Goal: Information Seeking & Learning: Check status

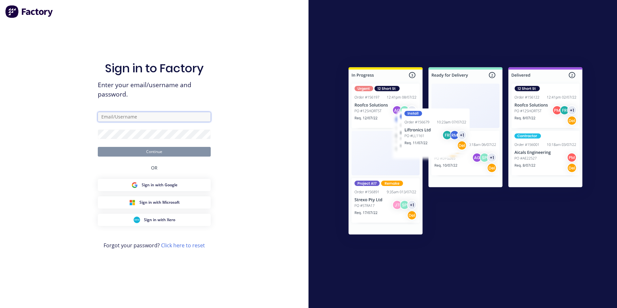
type input "[PERSON_NAME][EMAIL_ADDRESS][PERSON_NAME][DOMAIN_NAME]"
click at [154, 152] on button "Continue" at bounding box center [154, 152] width 113 height 10
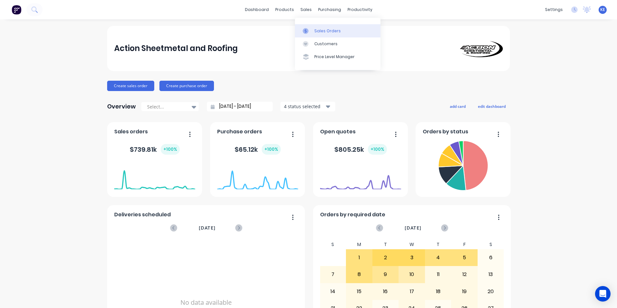
drag, startPoint x: 330, startPoint y: 33, endPoint x: 322, endPoint y: 34, distance: 7.8
click at [330, 33] on div "Sales Orders" at bounding box center [327, 31] width 26 height 6
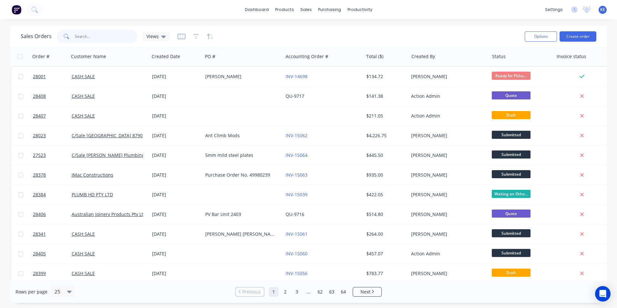
click at [89, 38] on input "text" at bounding box center [106, 36] width 63 height 13
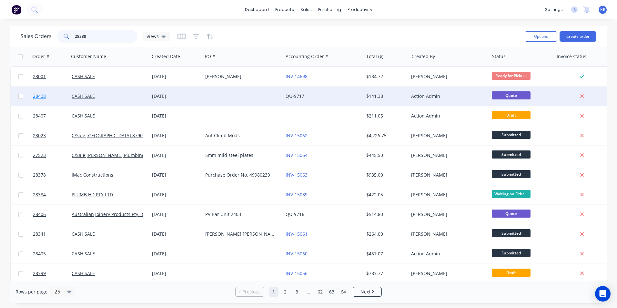
type input "28388"
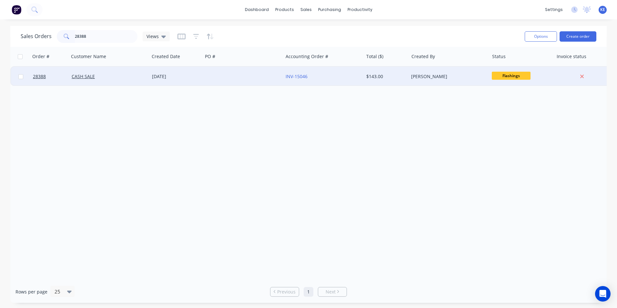
click at [124, 75] on div "CASH SALE" at bounding box center [108, 76] width 72 height 6
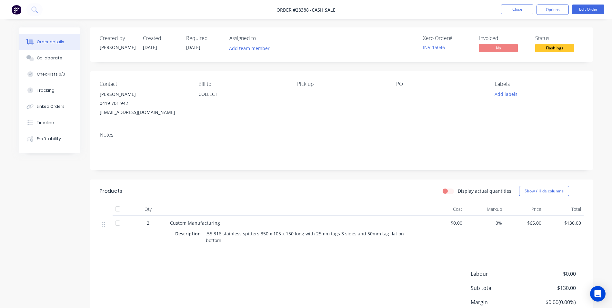
drag, startPoint x: 556, startPoint y: 8, endPoint x: 543, endPoint y: 15, distance: 14.7
click at [554, 9] on button "Options" at bounding box center [553, 10] width 32 height 10
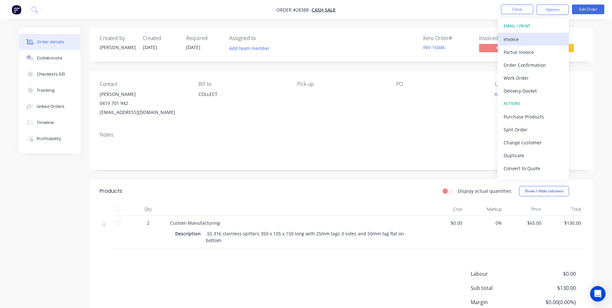
click at [525, 36] on div "Invoice" at bounding box center [533, 39] width 59 height 9
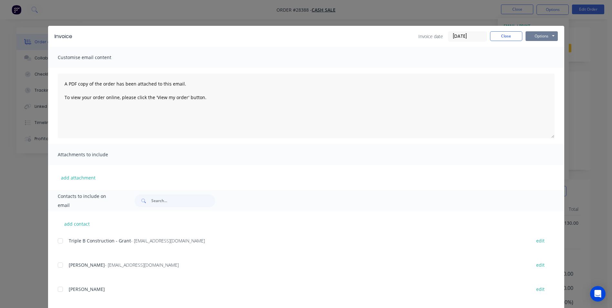
click at [536, 34] on button "Options" at bounding box center [542, 36] width 32 height 10
click at [538, 60] on button "Print" at bounding box center [546, 58] width 41 height 11
click at [498, 32] on button "Close" at bounding box center [506, 36] width 32 height 10
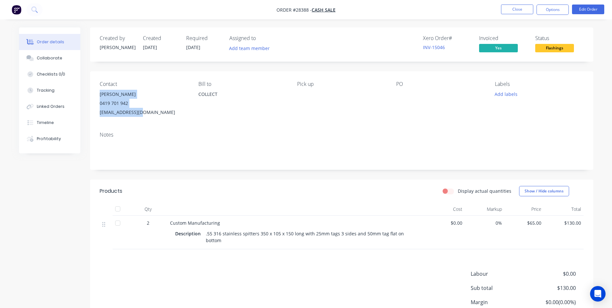
drag, startPoint x: 98, startPoint y: 94, endPoint x: 143, endPoint y: 111, distance: 48.3
click at [143, 111] on div "Contact [PERSON_NAME] [PHONE_NUMBER] [EMAIL_ADDRESS][DOMAIN_NAME] [PERSON_NAME]…" at bounding box center [342, 98] width 504 height 55
copy div "[PERSON_NAME] 0419 701 942 [EMAIL_ADDRESS][DOMAIN_NAME]"
click at [525, 6] on button "Close" at bounding box center [517, 10] width 32 height 10
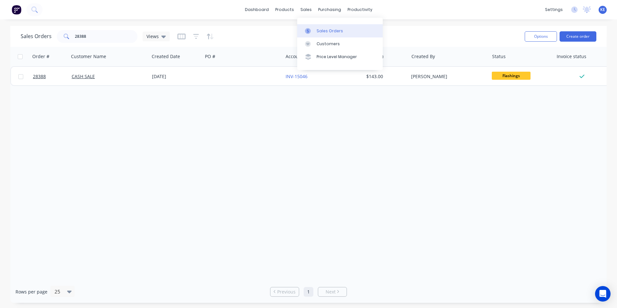
click at [317, 31] on div "Sales Orders" at bounding box center [330, 31] width 26 height 6
drag, startPoint x: 95, startPoint y: 37, endPoint x: 57, endPoint y: 33, distance: 37.6
click at [57, 33] on div "28388" at bounding box center [97, 36] width 81 height 13
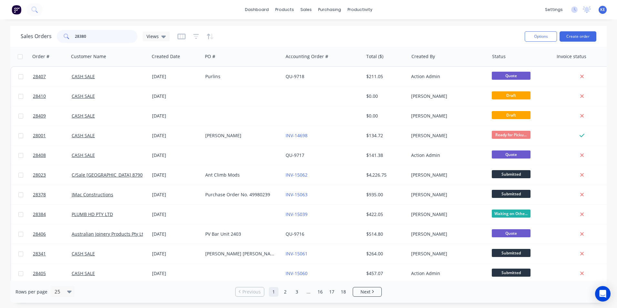
type input "28380"
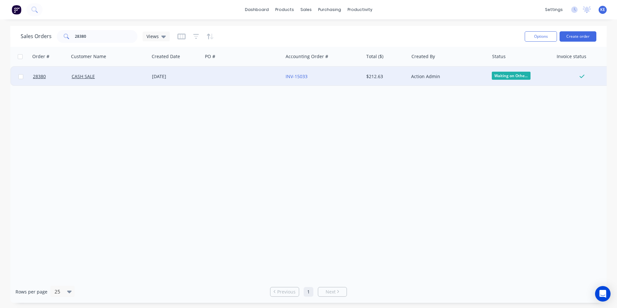
click at [130, 82] on div "CASH SALE" at bounding box center [109, 76] width 80 height 19
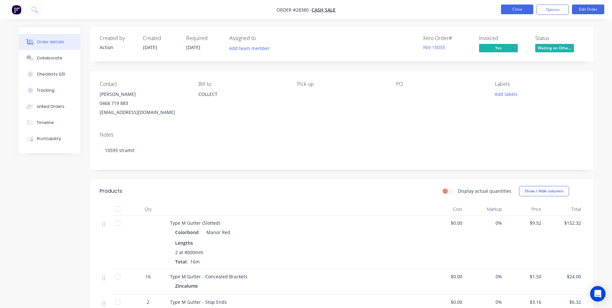
click at [521, 5] on button "Close" at bounding box center [517, 10] width 32 height 10
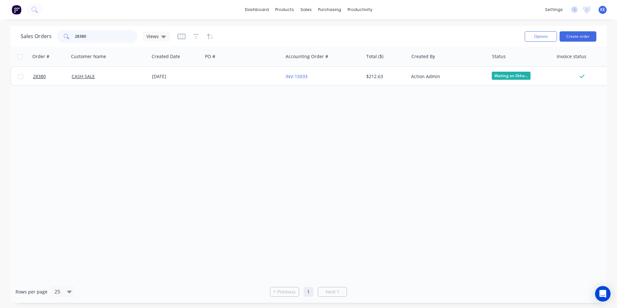
drag, startPoint x: 95, startPoint y: 38, endPoint x: 41, endPoint y: 36, distance: 54.0
click at [41, 36] on div "Sales Orders 28380 Views" at bounding box center [95, 36] width 149 height 13
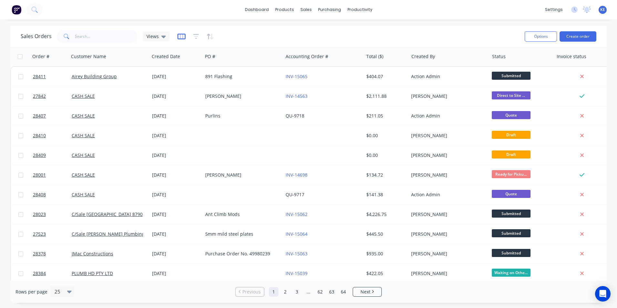
click at [181, 36] on icon "button" at bounding box center [182, 36] width 8 height 6
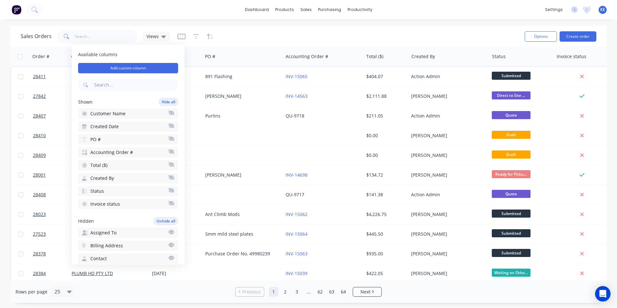
click at [133, 125] on button "Created Date" at bounding box center [128, 126] width 100 height 10
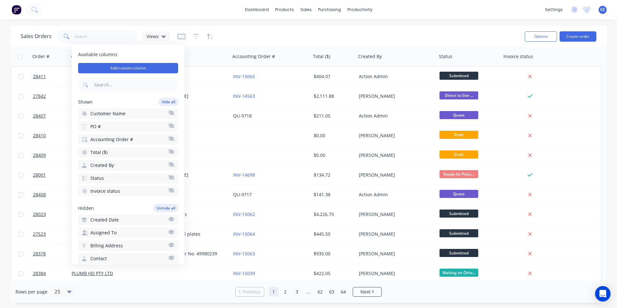
click at [243, 36] on div "Sales Orders Views" at bounding box center [270, 36] width 499 height 16
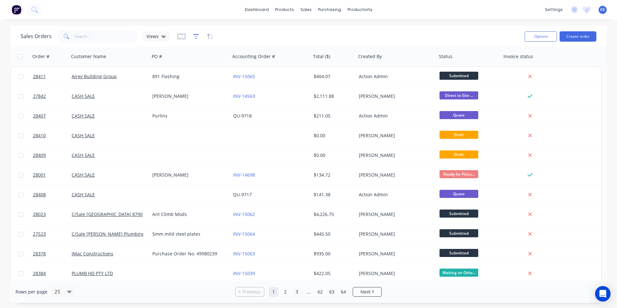
click at [198, 36] on icon "button" at bounding box center [196, 36] width 6 height 6
click at [308, 26] on div "dashboard products sales purchasing productivity dashboard products Product Cat…" at bounding box center [308, 154] width 617 height 308
click at [158, 33] on div "Views" at bounding box center [156, 37] width 27 height 10
drag, startPoint x: 270, startPoint y: 24, endPoint x: 253, endPoint y: 24, distance: 17.1
click at [268, 23] on div "dashboard products sales purchasing productivity dashboard products Product Cat…" at bounding box center [308, 154] width 617 height 308
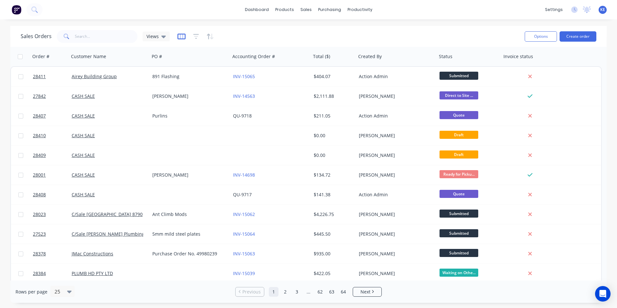
click at [184, 35] on icon "button" at bounding box center [182, 36] width 8 height 6
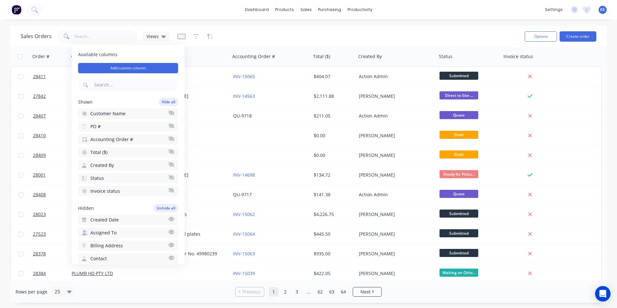
click at [109, 220] on span "Created Date" at bounding box center [104, 220] width 28 height 6
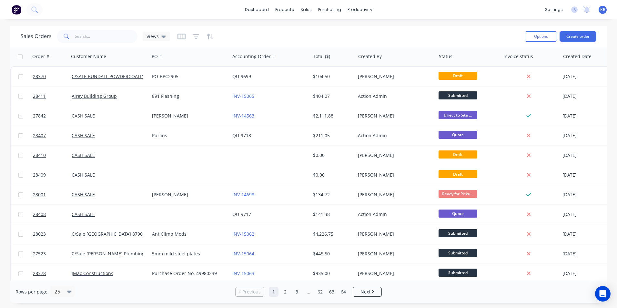
click at [256, 30] on div "Sales Orders Views" at bounding box center [270, 36] width 499 height 16
click at [597, 59] on div at bounding box center [586, 56] width 46 height 13
click at [601, 57] on icon "button" at bounding box center [604, 56] width 6 height 5
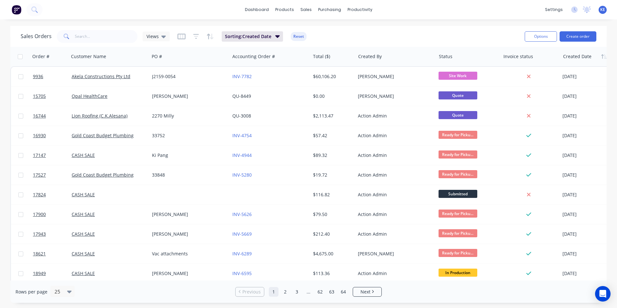
click at [601, 57] on icon "button" at bounding box center [604, 56] width 6 height 5
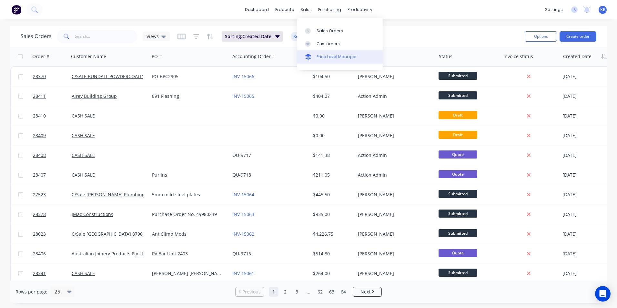
drag, startPoint x: 329, startPoint y: 45, endPoint x: 304, endPoint y: 58, distance: 28.2
click at [329, 45] on div "Customers" at bounding box center [328, 44] width 23 height 6
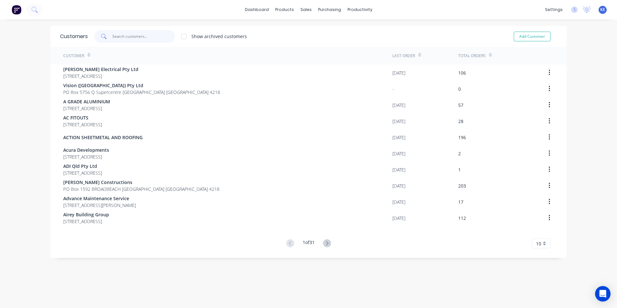
click at [133, 35] on input "text" at bounding box center [143, 36] width 63 height 13
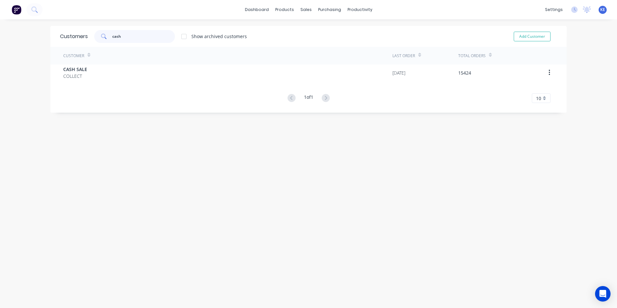
type input "cash"
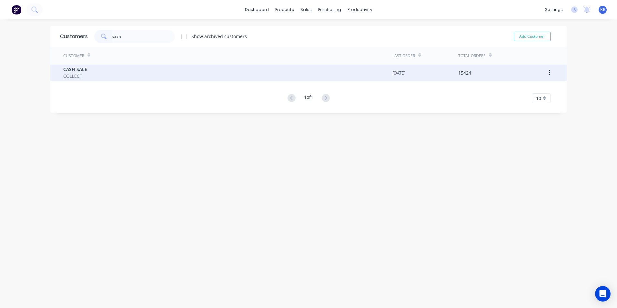
click at [106, 75] on div "CASH SALE COLLECT" at bounding box center [227, 73] width 329 height 16
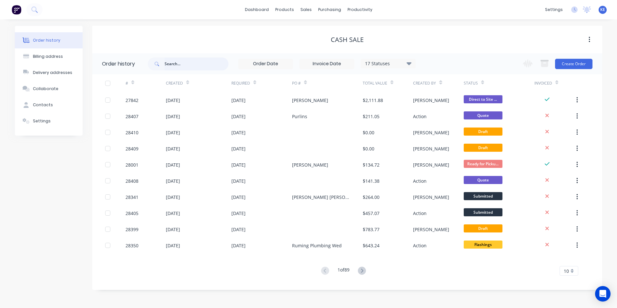
click at [177, 60] on input "text" at bounding box center [197, 63] width 64 height 13
type input "28395"
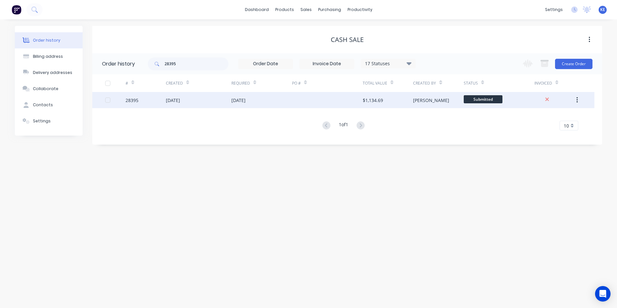
click at [152, 97] on div "28395" at bounding box center [146, 100] width 40 height 16
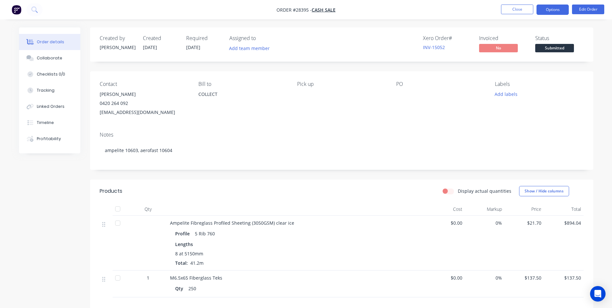
click at [552, 9] on button "Options" at bounding box center [553, 10] width 32 height 10
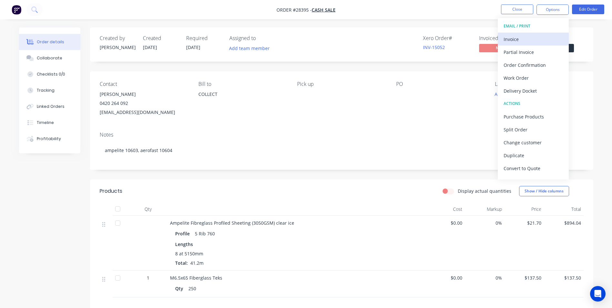
click at [514, 43] on div "Invoice" at bounding box center [533, 39] width 59 height 9
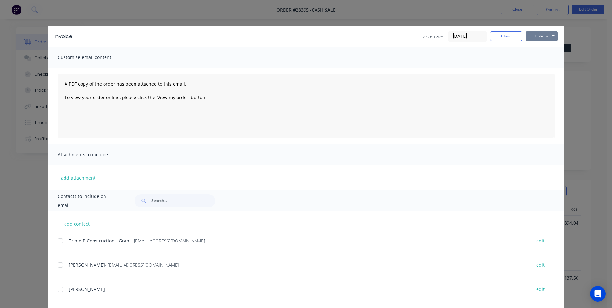
click at [542, 39] on button "Options" at bounding box center [542, 36] width 32 height 10
click at [539, 60] on button "Print" at bounding box center [546, 58] width 41 height 11
click at [504, 36] on button "Close" at bounding box center [506, 36] width 32 height 10
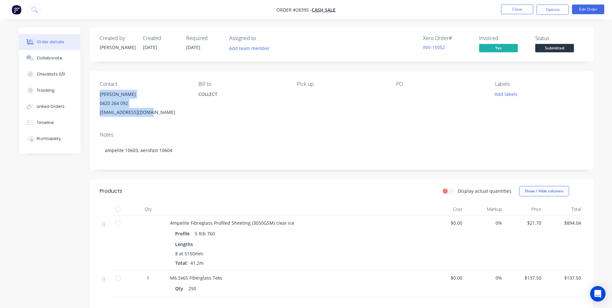
drag, startPoint x: 99, startPoint y: 93, endPoint x: 164, endPoint y: 111, distance: 66.8
click at [164, 111] on div "[PERSON_NAME] 0420 264 092 [EMAIL_ADDRESS][DOMAIN_NAME]" at bounding box center [144, 103] width 88 height 27
copy div "[PERSON_NAME] 0420 264 092 [EMAIL_ADDRESS][DOMAIN_NAME]"
click at [516, 7] on button "Close" at bounding box center [517, 10] width 32 height 10
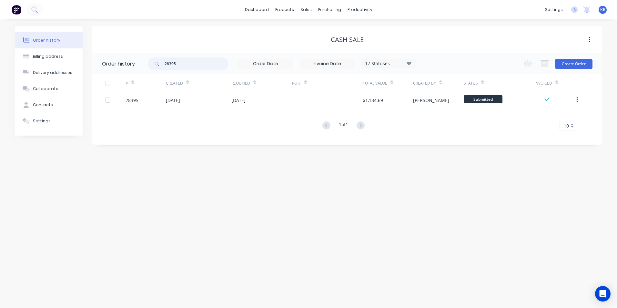
drag, startPoint x: 170, startPoint y: 64, endPoint x: 111, endPoint y: 60, distance: 58.9
click at [107, 64] on header "Order history 28395 17 Statuses Invoice Status Invoiced Not Invoiced Partial Or…" at bounding box center [347, 63] width 510 height 21
type input "28372"
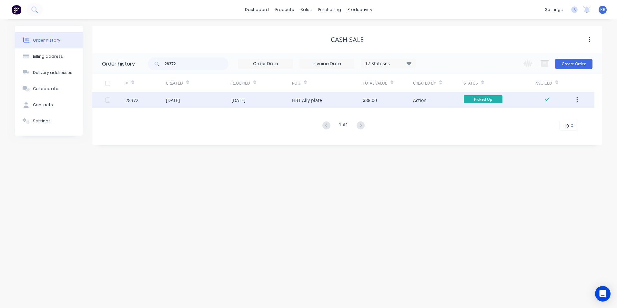
click at [145, 101] on div "28372" at bounding box center [146, 100] width 40 height 16
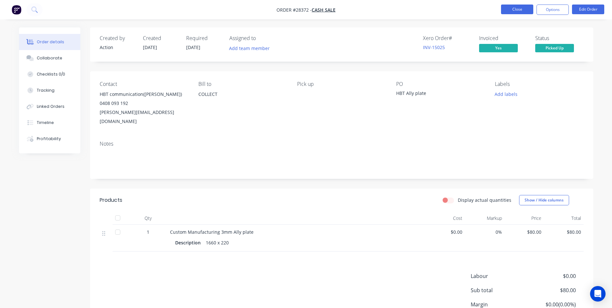
click at [517, 7] on button "Close" at bounding box center [517, 10] width 32 height 10
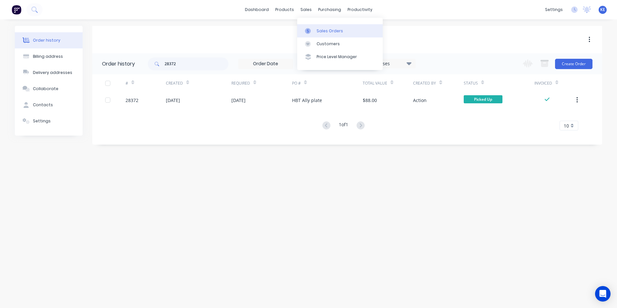
click at [320, 31] on div "Sales Orders" at bounding box center [330, 31] width 26 height 6
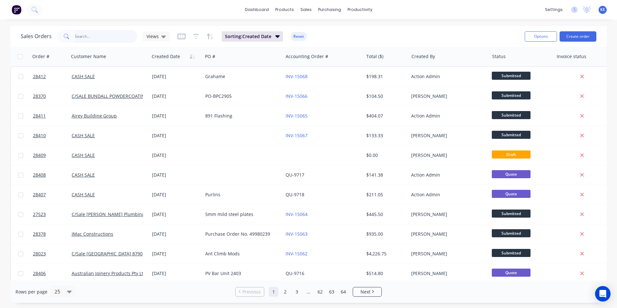
click at [87, 36] on input "text" at bounding box center [106, 36] width 63 height 13
type input "28372"
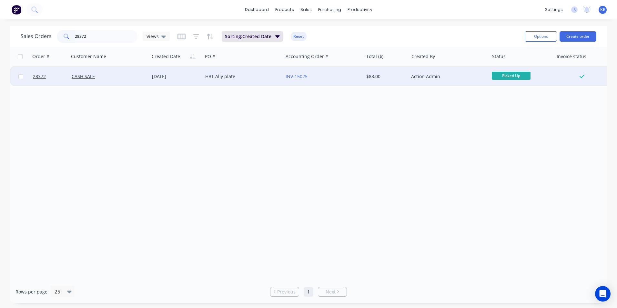
click at [106, 81] on div "CASH SALE" at bounding box center [109, 76] width 80 height 19
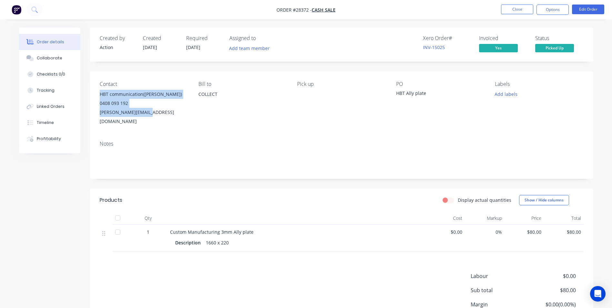
drag, startPoint x: 100, startPoint y: 94, endPoint x: 167, endPoint y: 120, distance: 71.0
click at [167, 120] on div "Contact HBT communication([PERSON_NAME]) 0408 093 192 [PERSON_NAME][EMAIL_ADDRE…" at bounding box center [342, 103] width 504 height 64
copy div "HBT communication([PERSON_NAME]) 0408 093 192 [PERSON_NAME][EMAIL_ADDRESS][DOMA…"
click at [522, 9] on button "Close" at bounding box center [517, 10] width 32 height 10
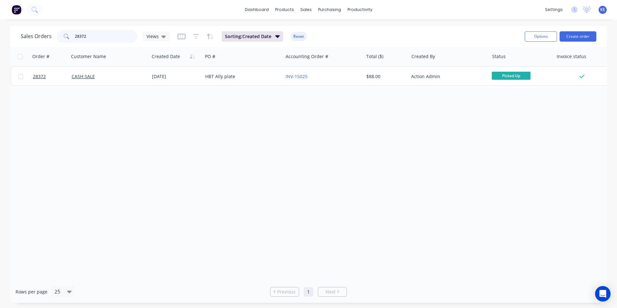
drag, startPoint x: 95, startPoint y: 39, endPoint x: 47, endPoint y: 36, distance: 47.2
click at [47, 36] on div "Sales Orders 28372 Views" at bounding box center [95, 36] width 149 height 13
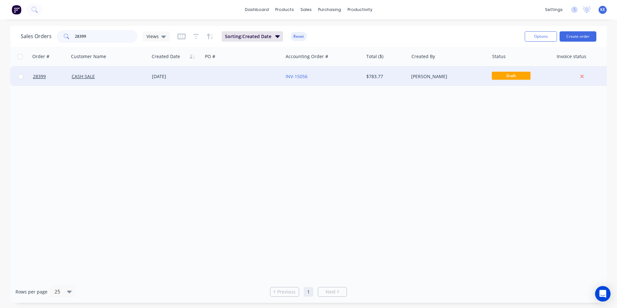
type input "28399"
click at [124, 81] on div "CASH SALE" at bounding box center [109, 76] width 80 height 19
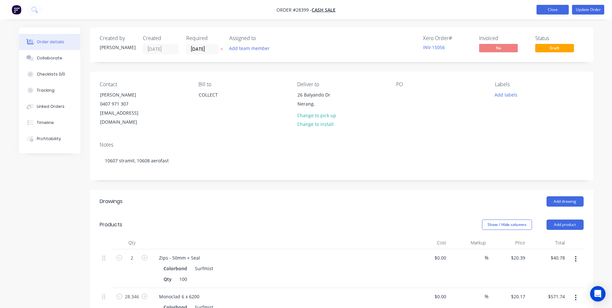
click at [546, 8] on button "Close" at bounding box center [553, 10] width 32 height 10
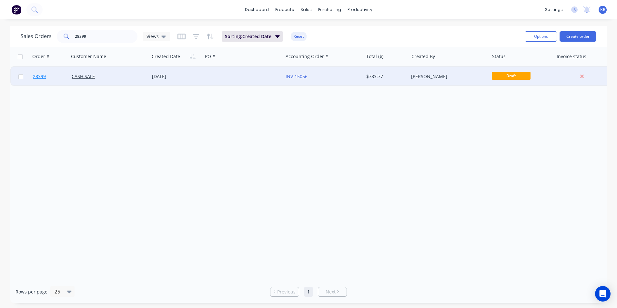
click at [50, 78] on link "28399" at bounding box center [52, 76] width 39 height 19
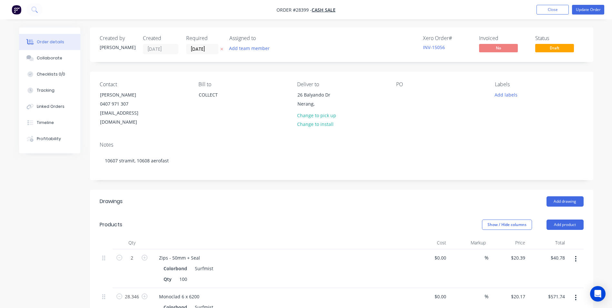
click at [551, 12] on button "Close" at bounding box center [553, 10] width 32 height 10
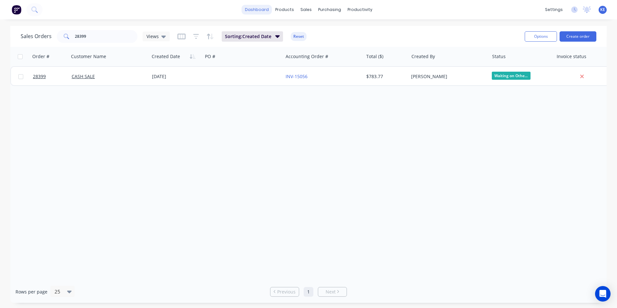
click at [259, 13] on link "dashboard" at bounding box center [257, 10] width 30 height 10
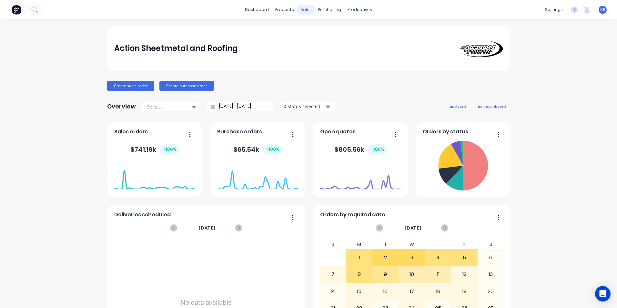
click at [302, 9] on div "sales" at bounding box center [306, 10] width 18 height 10
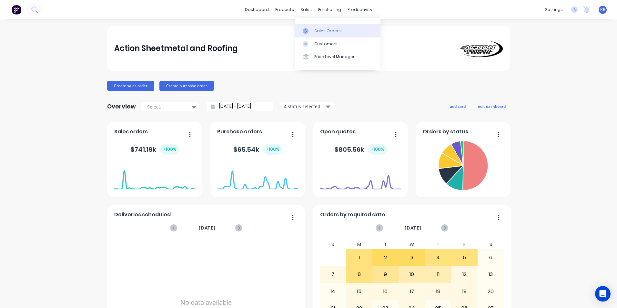
click at [325, 29] on div "Sales Orders" at bounding box center [327, 31] width 26 height 6
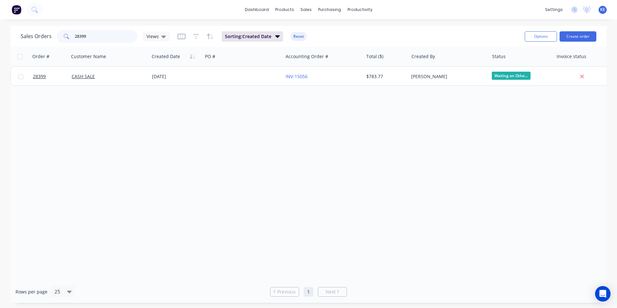
drag, startPoint x: 91, startPoint y: 34, endPoint x: 45, endPoint y: 36, distance: 46.9
click at [45, 36] on div "Sales Orders 28399 Views" at bounding box center [95, 36] width 149 height 13
click at [104, 134] on div at bounding box center [308, 164] width 597 height 234
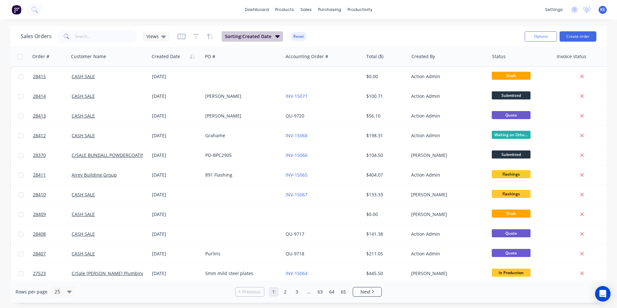
click at [256, 38] on span "Sorting: Created Date" at bounding box center [248, 36] width 46 height 6
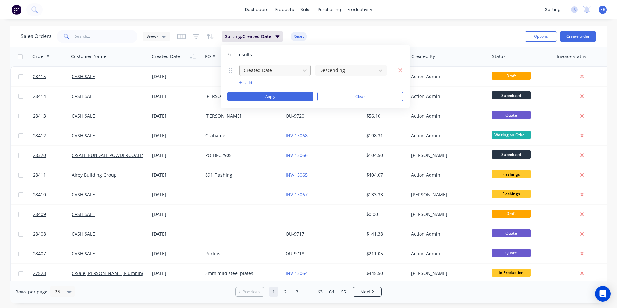
click at [267, 71] on div at bounding box center [270, 70] width 54 height 8
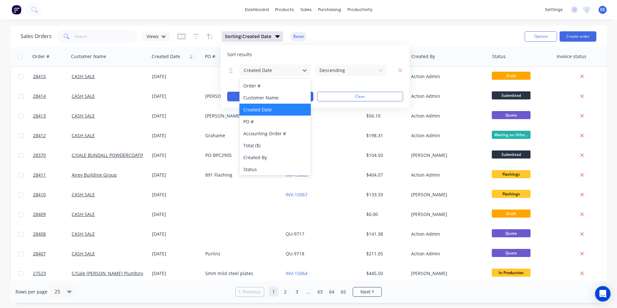
click at [365, 38] on div "Sales Orders Views Sorting: Created Date Reset" at bounding box center [270, 36] width 499 height 16
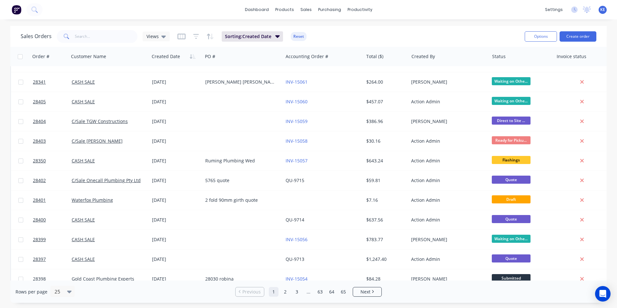
scroll to position [281, 0]
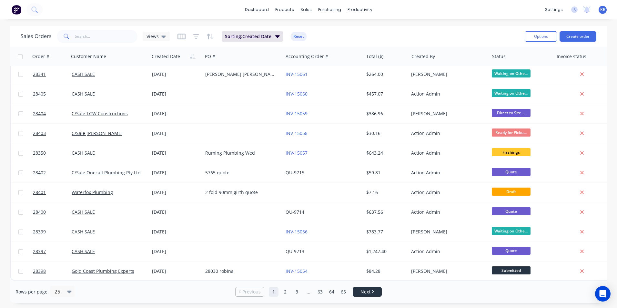
click at [363, 293] on span "Next" at bounding box center [366, 292] width 10 height 6
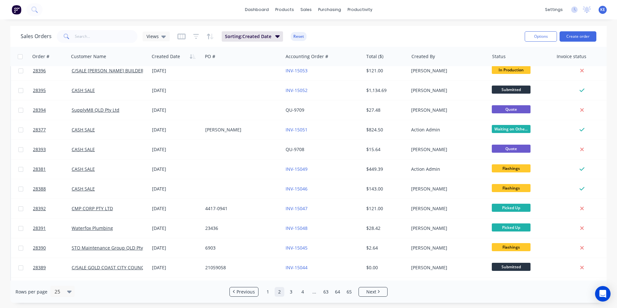
scroll to position [0, 0]
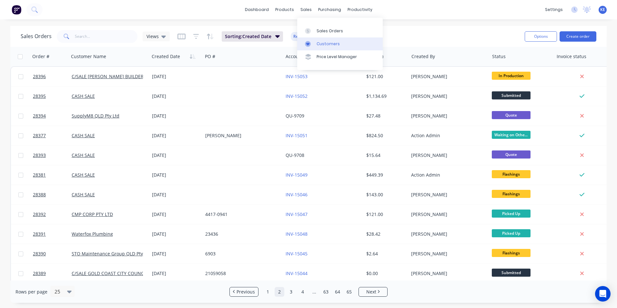
click at [329, 48] on link "Customers" at bounding box center [340, 43] width 86 height 13
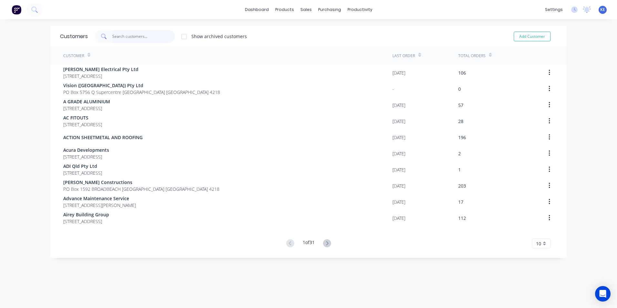
click at [129, 36] on input "text" at bounding box center [143, 36] width 63 height 13
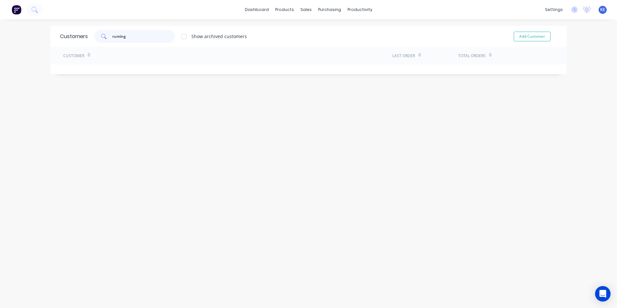
drag, startPoint x: 138, startPoint y: 37, endPoint x: 28, endPoint y: 38, distance: 110.1
click at [29, 38] on div "dashboard products sales purchasing productivity dashboard products Product Cat…" at bounding box center [308, 154] width 617 height 308
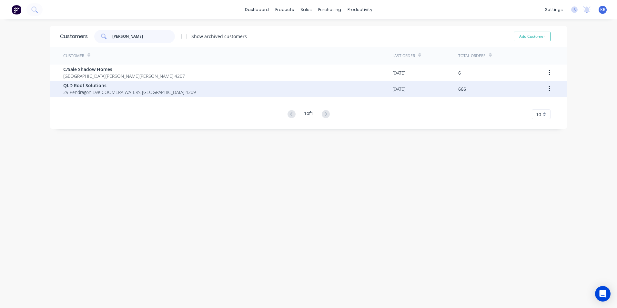
type input "[PERSON_NAME]"
click at [221, 94] on div "QLD Roof Solutions [STREET_ADDRESS]" at bounding box center [227, 89] width 329 height 16
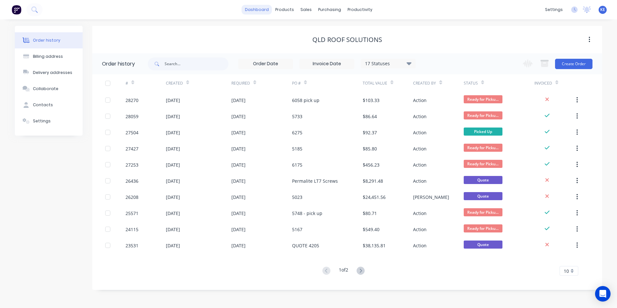
click at [255, 9] on link "dashboard" at bounding box center [257, 10] width 30 height 10
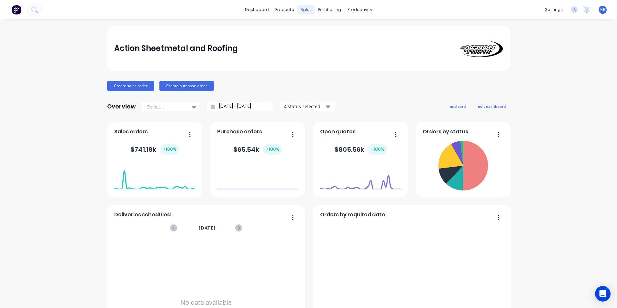
click at [304, 9] on div "sales" at bounding box center [306, 10] width 18 height 10
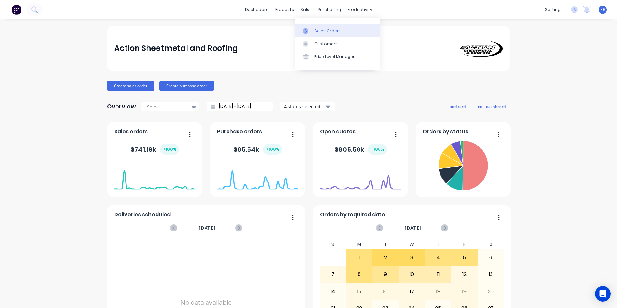
click at [315, 28] on div "Sales Orders" at bounding box center [327, 31] width 26 height 6
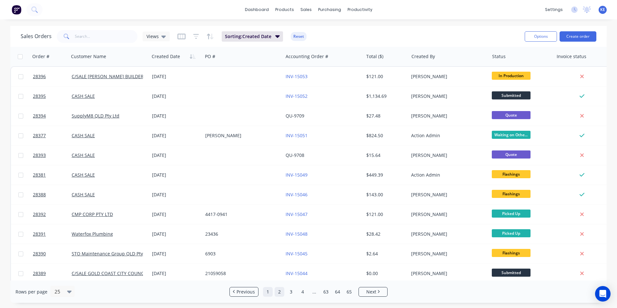
click at [266, 292] on link "1" at bounding box center [268, 292] width 10 height 10
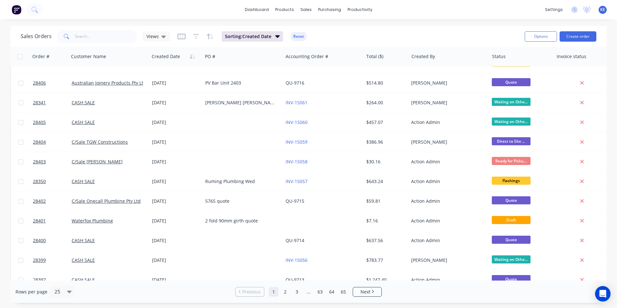
scroll to position [281, 0]
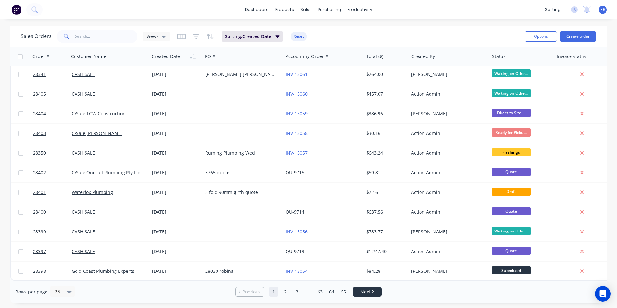
click at [371, 293] on link "Next" at bounding box center [367, 292] width 28 height 6
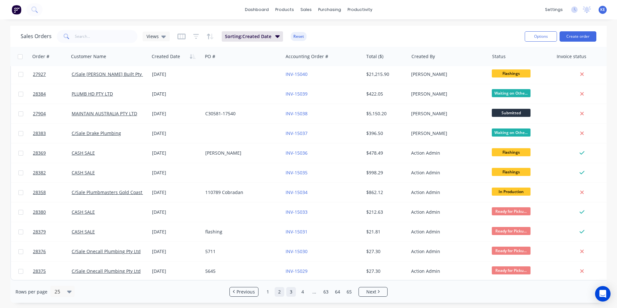
click at [292, 288] on link "3" at bounding box center [291, 292] width 10 height 10
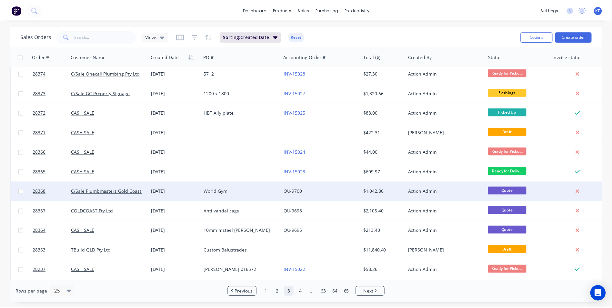
scroll to position [0, 0]
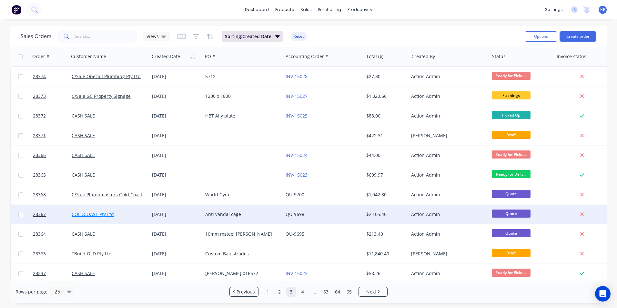
click at [97, 213] on link "COLDCOAST Pty Ltd" at bounding box center [93, 214] width 42 height 6
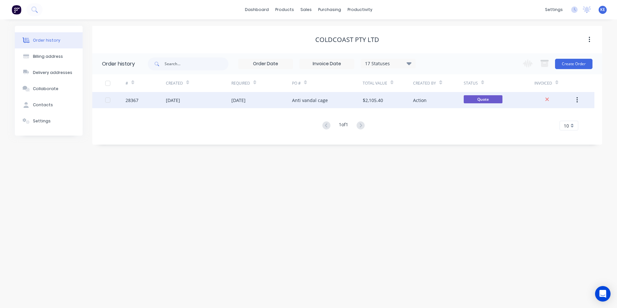
click at [150, 103] on div "28367" at bounding box center [146, 100] width 40 height 16
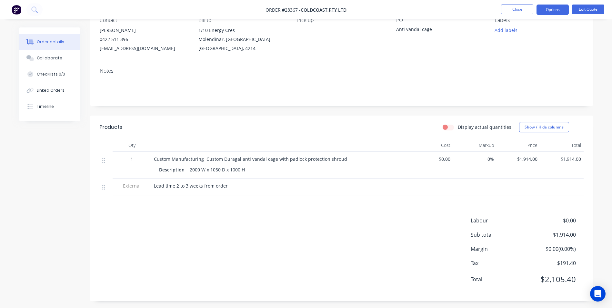
scroll to position [67, 0]
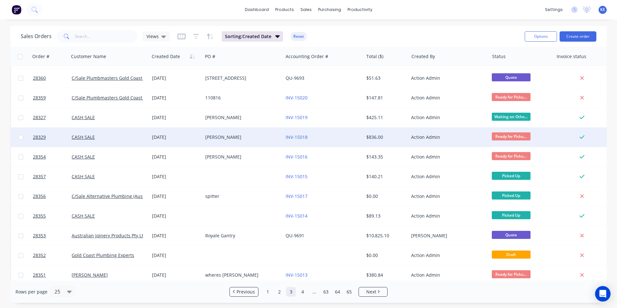
scroll to position [281, 0]
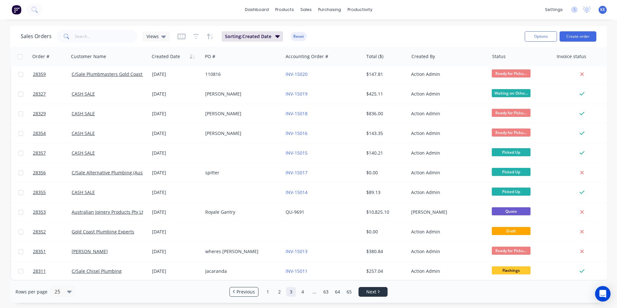
click at [373, 293] on span "Next" at bounding box center [371, 292] width 10 height 6
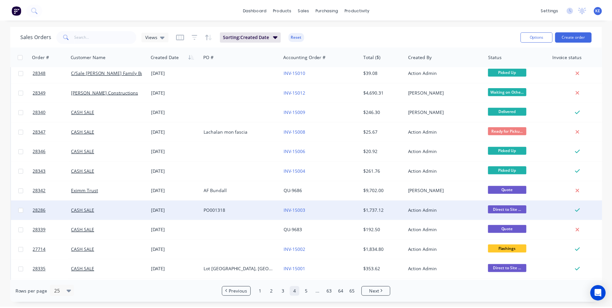
scroll to position [0, 0]
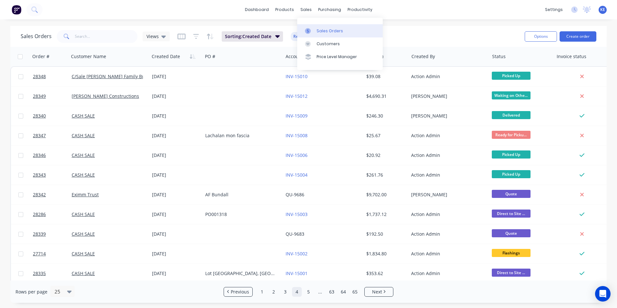
click at [322, 27] on link "Sales Orders" at bounding box center [340, 30] width 86 height 13
click at [91, 36] on input "text" at bounding box center [106, 36] width 63 height 13
click at [87, 36] on input "text" at bounding box center [106, 36] width 63 height 13
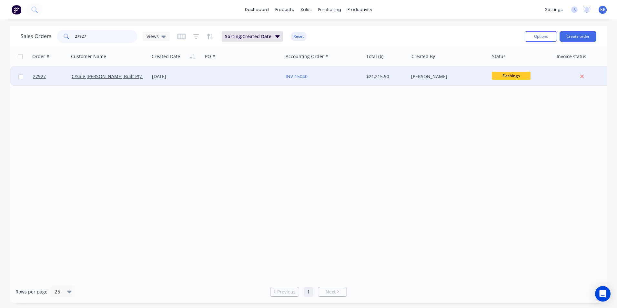
type input "27927"
click at [198, 75] on div "[DATE]" at bounding box center [176, 76] width 48 height 6
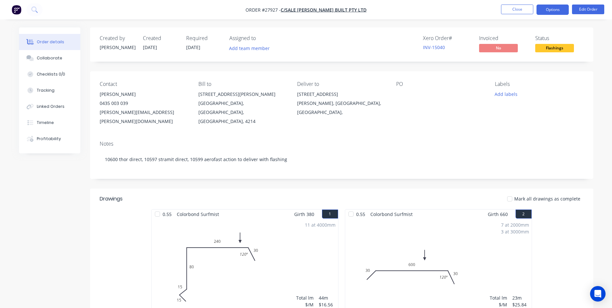
click at [552, 12] on button "Options" at bounding box center [553, 10] width 32 height 10
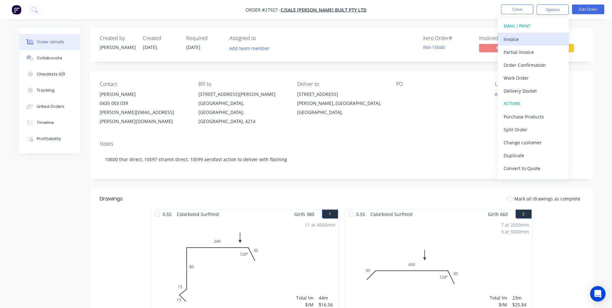
click at [520, 43] on div "Invoice" at bounding box center [533, 39] width 59 height 9
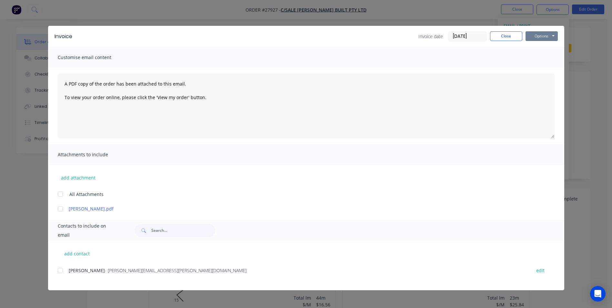
click at [543, 36] on button "Options" at bounding box center [542, 36] width 32 height 10
click at [540, 57] on button "Print" at bounding box center [546, 58] width 41 height 11
click at [501, 34] on button "Close" at bounding box center [506, 36] width 32 height 10
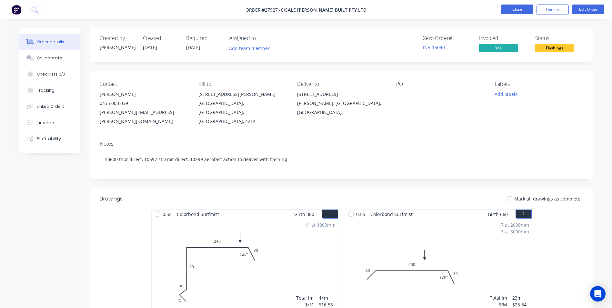
click at [515, 9] on button "Close" at bounding box center [517, 10] width 32 height 10
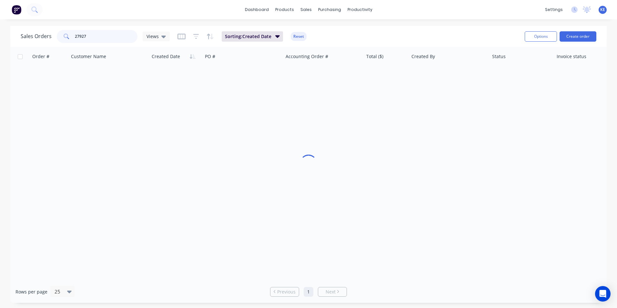
drag, startPoint x: 92, startPoint y: 40, endPoint x: 24, endPoint y: 37, distance: 68.5
click at [24, 37] on div "Sales Orders 27927 Views" at bounding box center [95, 36] width 149 height 13
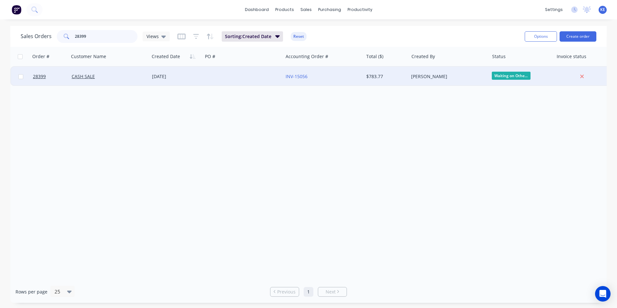
type input "28399"
click at [119, 76] on div "CASH SALE" at bounding box center [108, 76] width 72 height 6
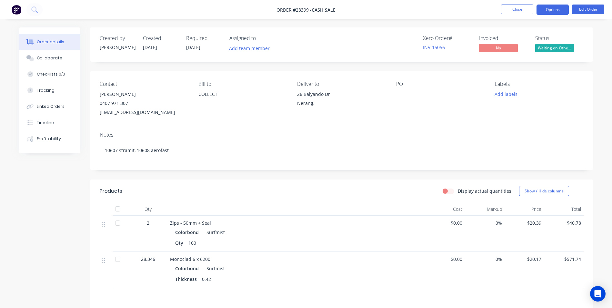
click at [546, 9] on button "Options" at bounding box center [553, 10] width 32 height 10
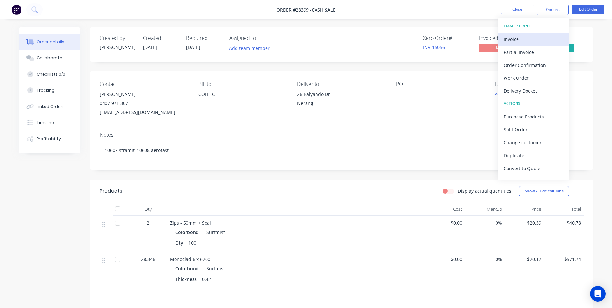
click at [519, 37] on div "Invoice" at bounding box center [533, 39] width 59 height 9
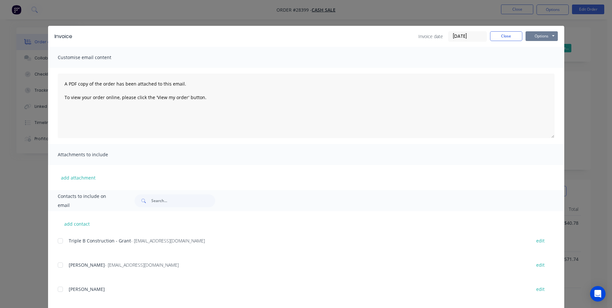
click at [540, 34] on button "Options" at bounding box center [542, 36] width 32 height 10
click at [536, 62] on button "Print" at bounding box center [546, 58] width 41 height 11
click at [501, 37] on button "Close" at bounding box center [506, 36] width 32 height 10
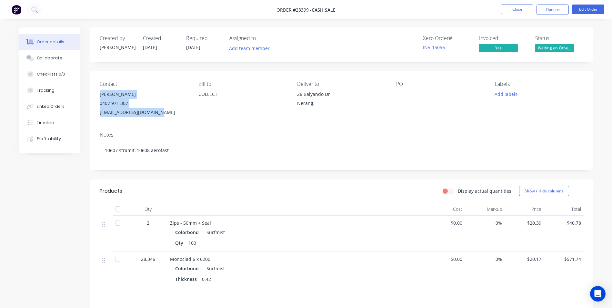
drag, startPoint x: 99, startPoint y: 95, endPoint x: 164, endPoint y: 115, distance: 68.3
click at [164, 115] on div "Contact [PERSON_NAME] [PHONE_NUMBER] [EMAIL_ADDRESS][DOMAIN_NAME] [PERSON_NAME]…" at bounding box center [342, 98] width 504 height 55
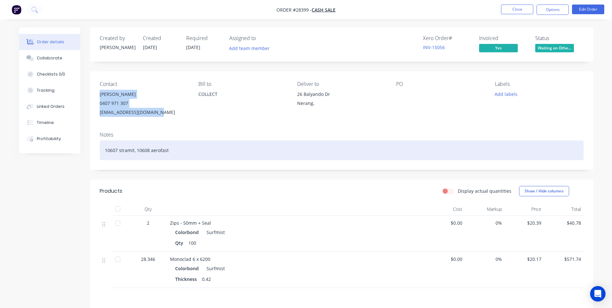
copy div "[PERSON_NAME] 0407 971 307 [EMAIL_ADDRESS][DOMAIN_NAME]"
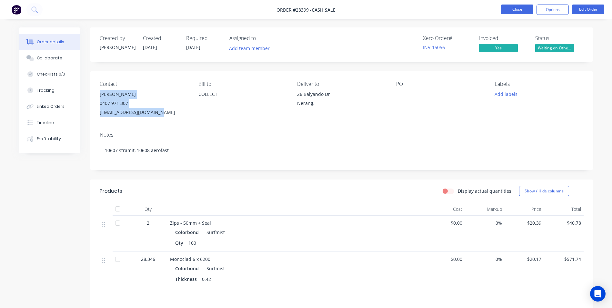
click at [512, 11] on button "Close" at bounding box center [517, 10] width 32 height 10
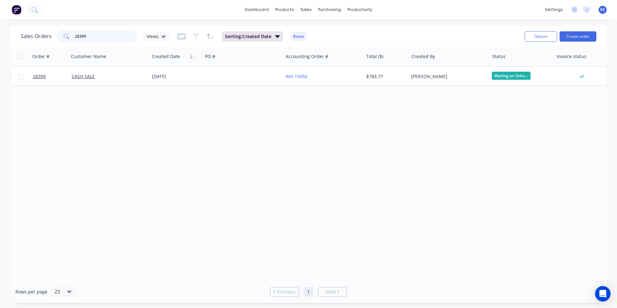
drag, startPoint x: 93, startPoint y: 35, endPoint x: 60, endPoint y: 35, distance: 33.2
click at [60, 35] on div "28399" at bounding box center [97, 36] width 81 height 13
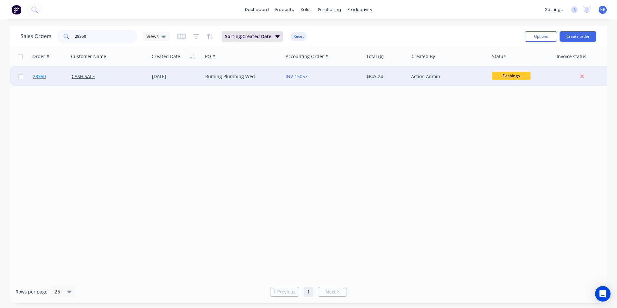
type input "28350"
click at [55, 77] on link "28350" at bounding box center [52, 76] width 39 height 19
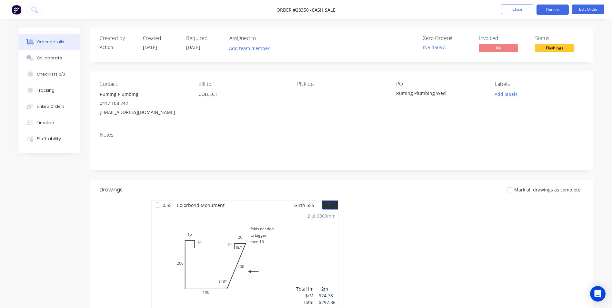
click at [554, 5] on button "Options" at bounding box center [553, 10] width 32 height 10
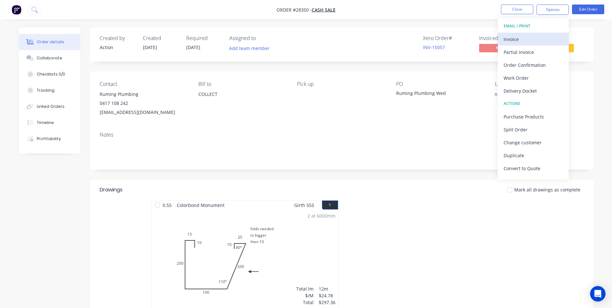
click at [526, 41] on div "Invoice" at bounding box center [533, 39] width 59 height 9
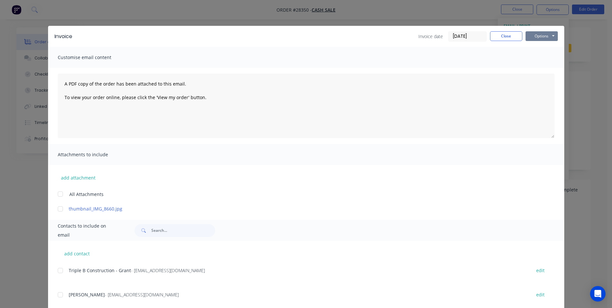
click at [540, 35] on button "Options" at bounding box center [542, 36] width 32 height 10
click at [538, 57] on button "Print" at bounding box center [546, 58] width 41 height 11
click at [500, 33] on button "Close" at bounding box center [506, 36] width 32 height 10
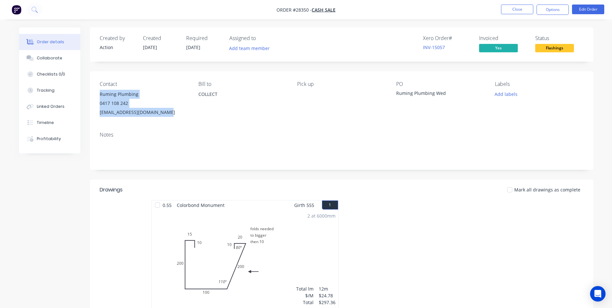
drag, startPoint x: 98, startPoint y: 95, endPoint x: 179, endPoint y: 111, distance: 82.0
click at [179, 111] on div "Contact Ruming Plumbing 0417 108 242 [EMAIL_ADDRESS][DOMAIN_NAME] [PERSON_NAME]…" at bounding box center [342, 98] width 504 height 55
copy div "Ruming Plumbing 0417 108 242 [EMAIL_ADDRESS][DOMAIN_NAME]"
click at [508, 11] on button "Close" at bounding box center [517, 10] width 32 height 10
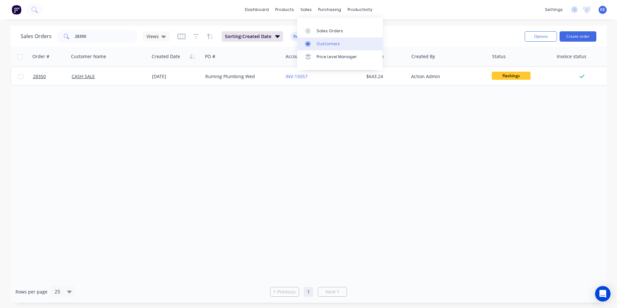
click at [324, 43] on div "Customers" at bounding box center [328, 44] width 23 height 6
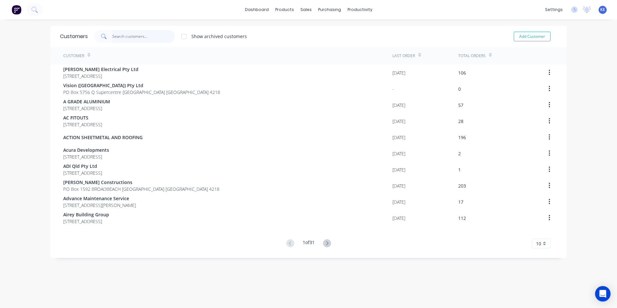
click at [122, 37] on input "text" at bounding box center [143, 36] width 63 height 13
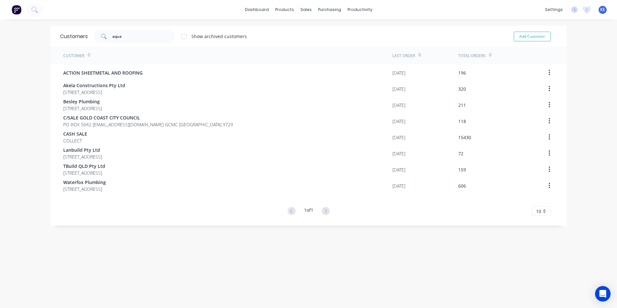
click at [181, 39] on div at bounding box center [184, 36] width 13 height 13
drag, startPoint x: 324, startPoint y: 44, endPoint x: 315, endPoint y: 46, distance: 9.4
click at [324, 44] on div "Customers" at bounding box center [325, 44] width 23 height 6
drag, startPoint x: 128, startPoint y: 37, endPoint x: 83, endPoint y: 37, distance: 44.9
click at [83, 37] on div "Customers aqua Show archived customers Add Customer" at bounding box center [308, 36] width 516 height 21
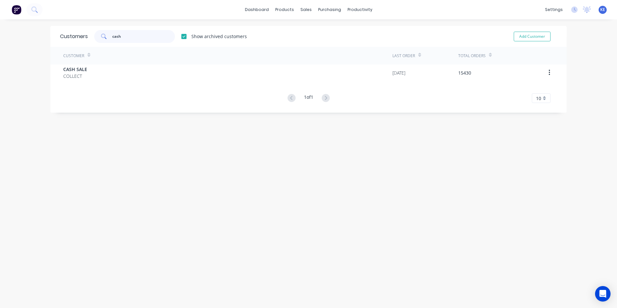
type input "cash"
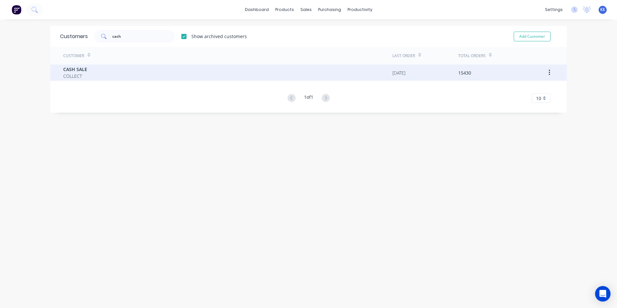
click at [121, 70] on div "CASH SALE COLLECT" at bounding box center [227, 73] width 329 height 16
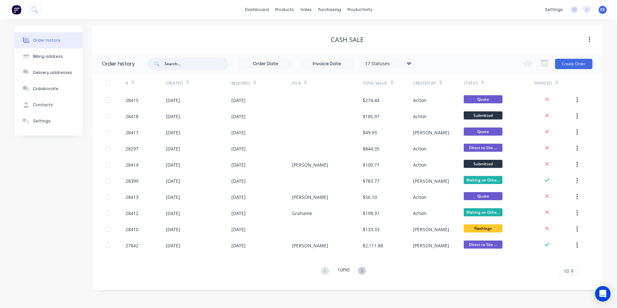
click at [191, 64] on input "text" at bounding box center [197, 63] width 64 height 13
type input "aq"
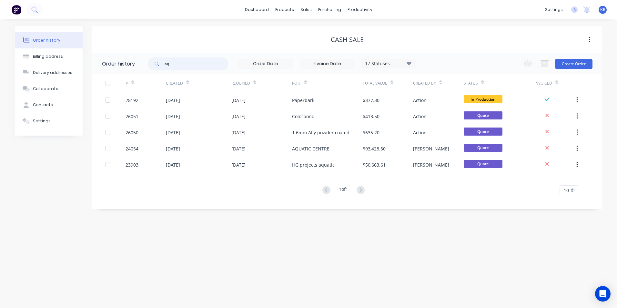
drag, startPoint x: 182, startPoint y: 64, endPoint x: 151, endPoint y: 60, distance: 31.2
click at [151, 60] on div "aq" at bounding box center [188, 63] width 81 height 13
type input "28192"
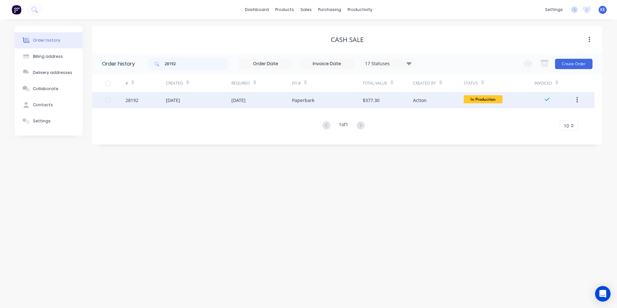
click at [204, 102] on div "[DATE]" at bounding box center [199, 100] width 66 height 16
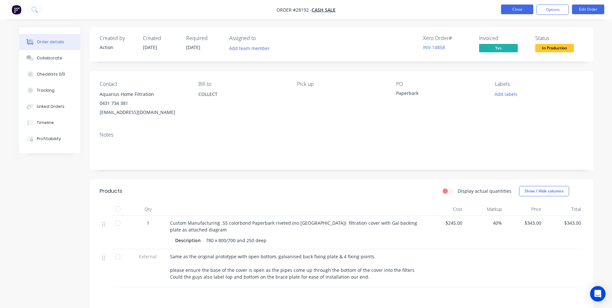
click at [519, 5] on button "Close" at bounding box center [517, 10] width 32 height 10
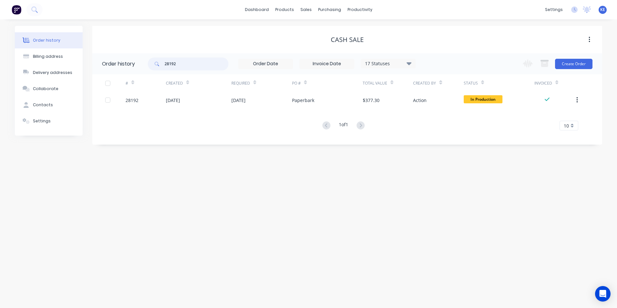
drag, startPoint x: 185, startPoint y: 64, endPoint x: 149, endPoint y: 60, distance: 35.7
click at [149, 60] on div "28192" at bounding box center [188, 63] width 81 height 13
type input "aq"
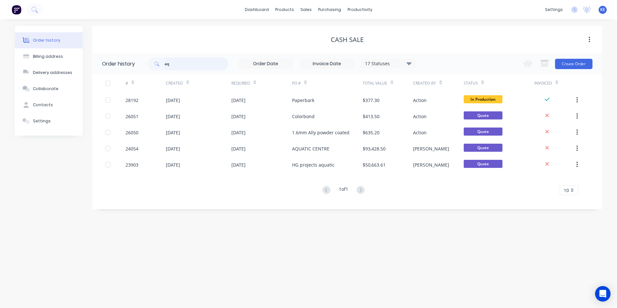
click at [181, 66] on input "aq" at bounding box center [197, 63] width 64 height 13
type input "aquaris"
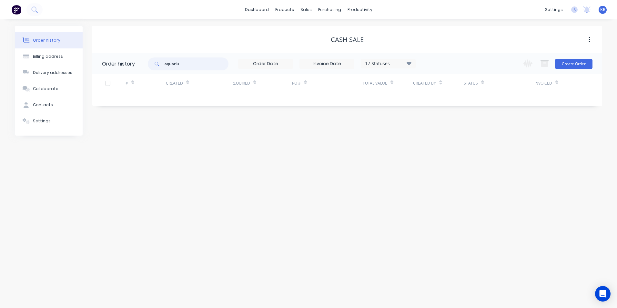
type input "aquarius"
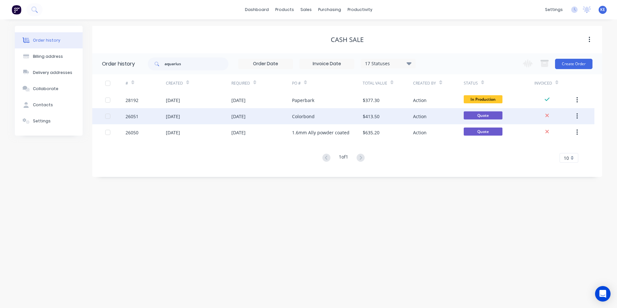
click at [153, 117] on div "26051" at bounding box center [146, 116] width 40 height 16
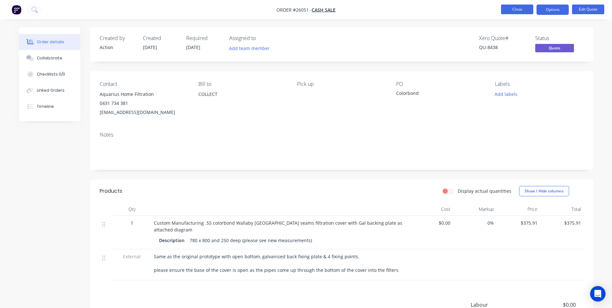
click at [515, 8] on button "Close" at bounding box center [517, 10] width 32 height 10
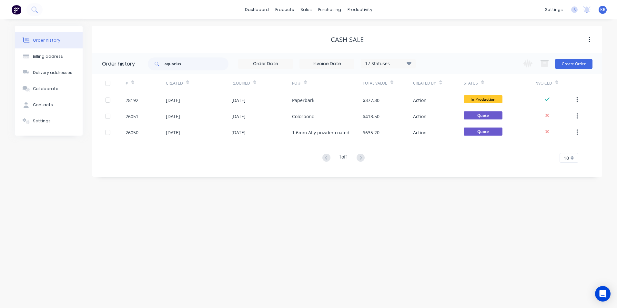
click at [399, 62] on div "17 Statuses" at bounding box center [388, 63] width 54 height 7
click at [442, 138] on label at bounding box center [442, 138] width 0 height 0
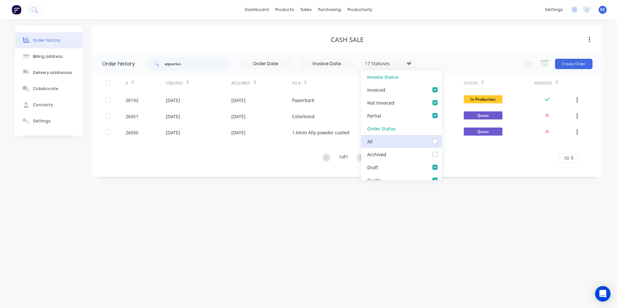
click at [442, 142] on input "checkbox" at bounding box center [444, 141] width 5 height 6
checkbox input "true"
click at [419, 225] on div "Order history Billing address Delivery addresses Collaborate Contacts Settings …" at bounding box center [308, 163] width 617 height 289
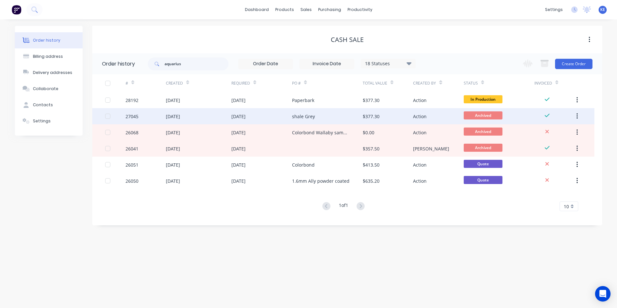
click at [201, 120] on div "[DATE]" at bounding box center [199, 116] width 66 height 16
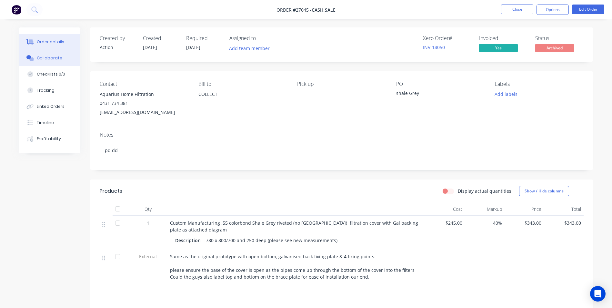
click at [52, 59] on div "Collaborate" at bounding box center [50, 58] width 26 height 6
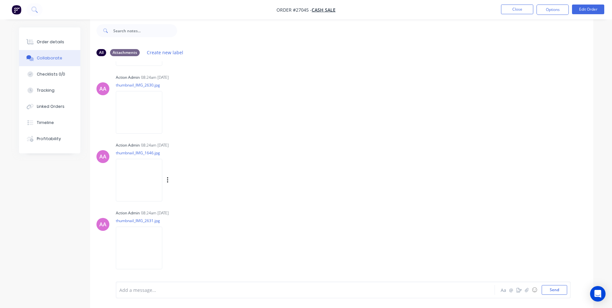
scroll to position [94, 0]
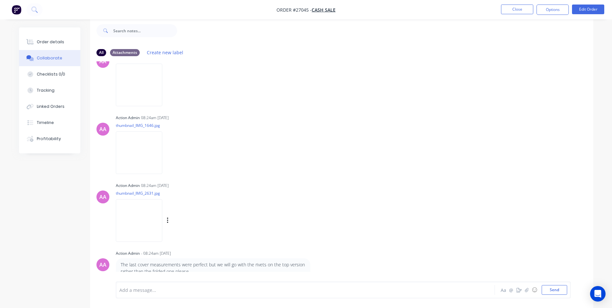
click at [133, 220] on img at bounding box center [139, 220] width 46 height 42
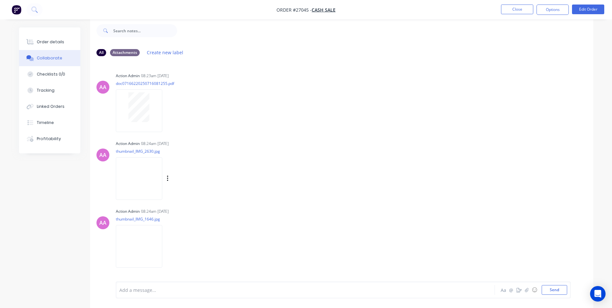
scroll to position [0, 0]
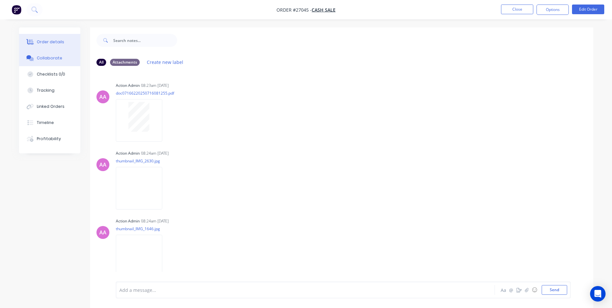
click at [38, 43] on div "Order details" at bounding box center [50, 42] width 27 height 6
